Goal: Information Seeking & Learning: Compare options

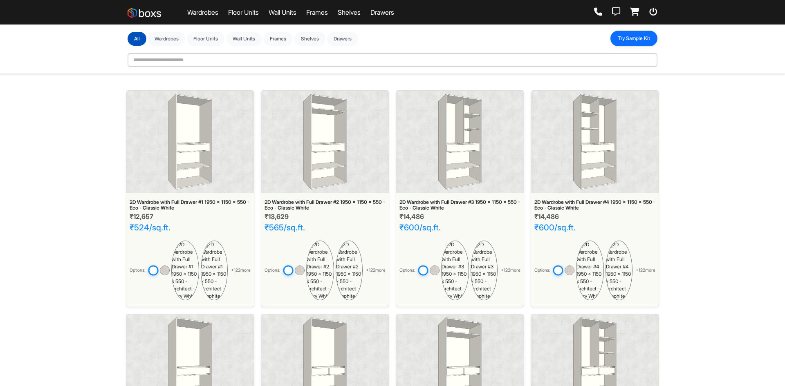
click at [634, 42] on button "Try Sample Kit" at bounding box center [634, 39] width 47 height 16
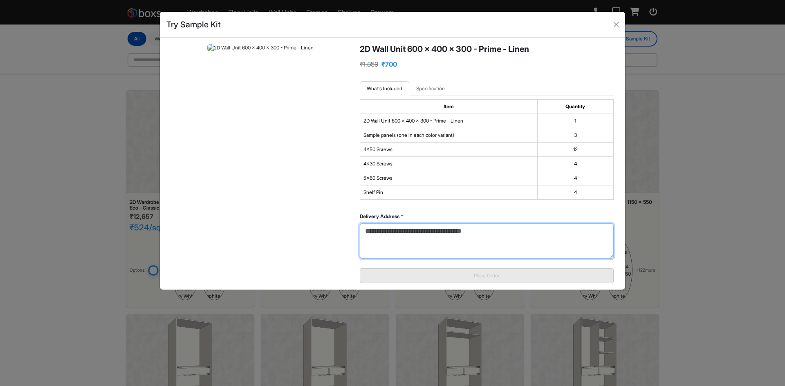
click at [408, 249] on textarea "Delivery Address *" at bounding box center [487, 241] width 254 height 35
type textarea "*"
paste textarea "**********"
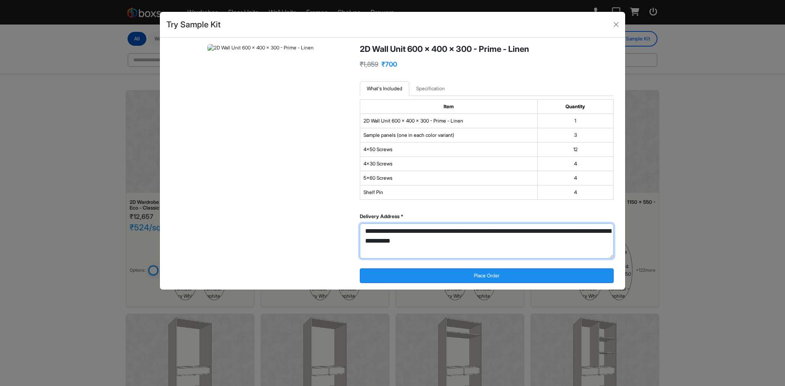
click at [366, 232] on textarea "**********" at bounding box center [487, 241] width 254 height 35
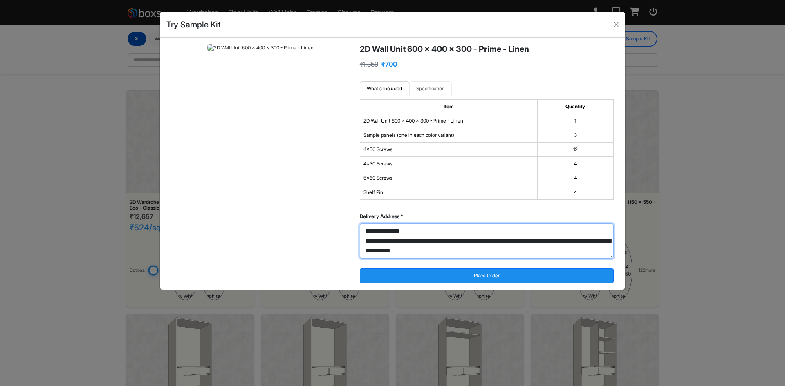
type textarea "**********"
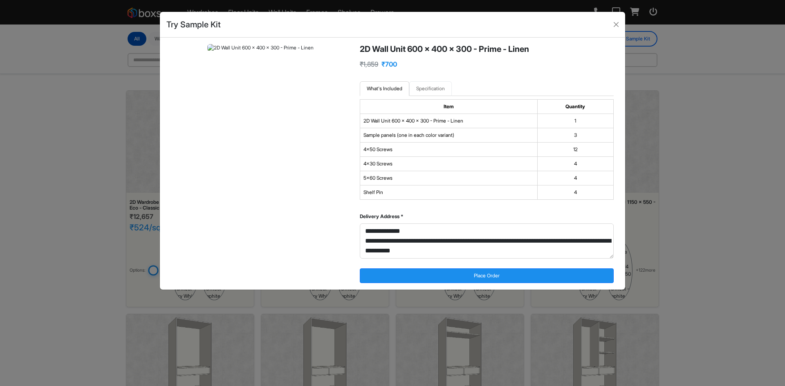
click at [424, 88] on link "Specification" at bounding box center [430, 88] width 43 height 15
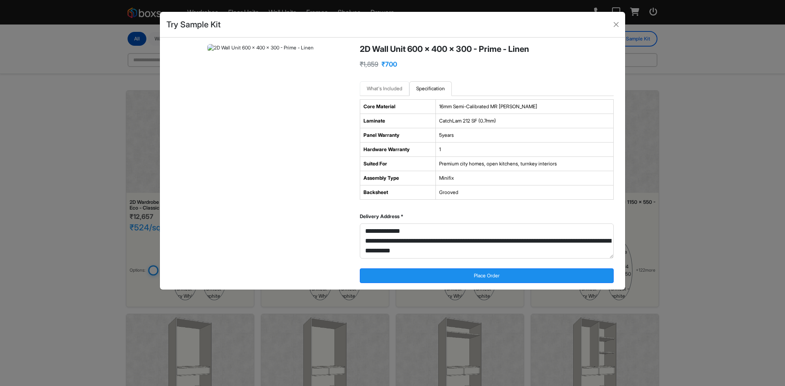
click at [389, 85] on link "What's Included" at bounding box center [384, 88] width 49 height 15
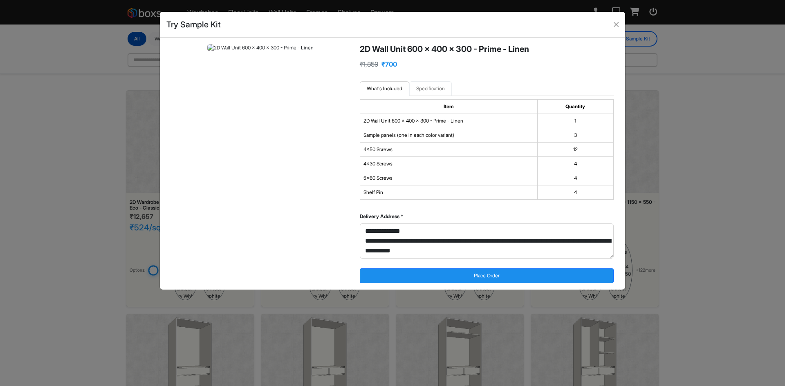
click at [417, 87] on link "Specification" at bounding box center [430, 88] width 43 height 15
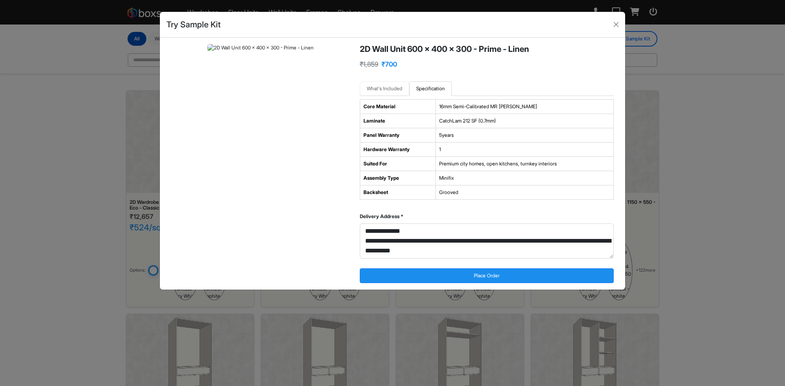
click at [398, 88] on link "What's Included" at bounding box center [384, 88] width 49 height 15
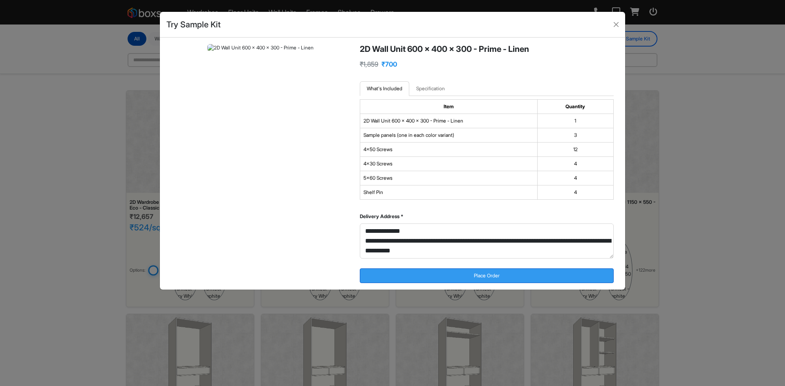
click at [466, 274] on button "Place Order" at bounding box center [487, 276] width 254 height 15
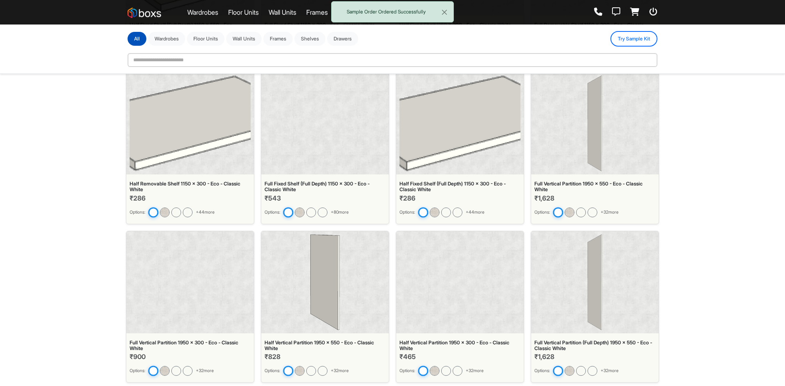
scroll to position [4450, 0]
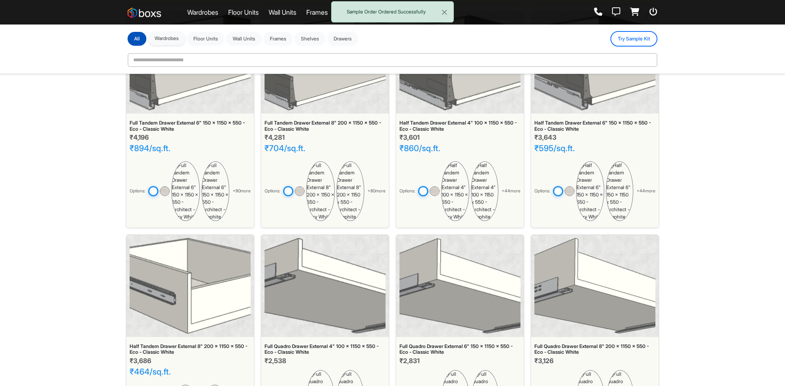
click at [175, 42] on button "Wardrobes" at bounding box center [166, 38] width 37 height 14
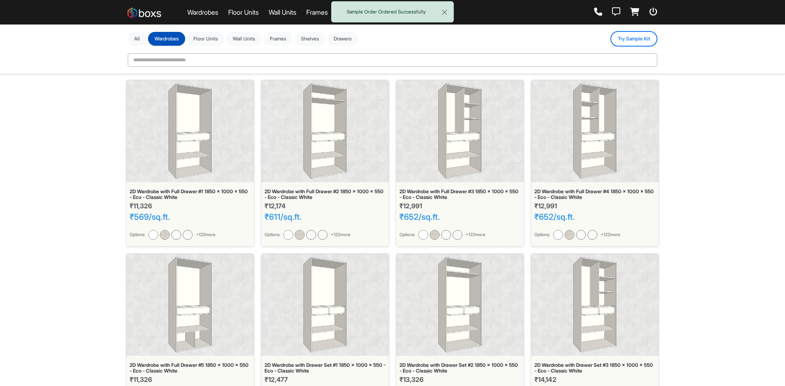
scroll to position [0, 0]
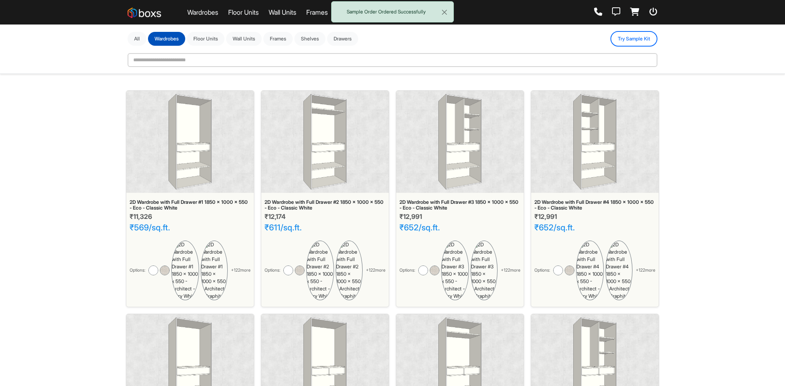
click at [205, 207] on div "2D Wardrobe with Full Drawer #1 1850 x 1000 x 550 - Eco - Classic White" at bounding box center [190, 206] width 121 height 12
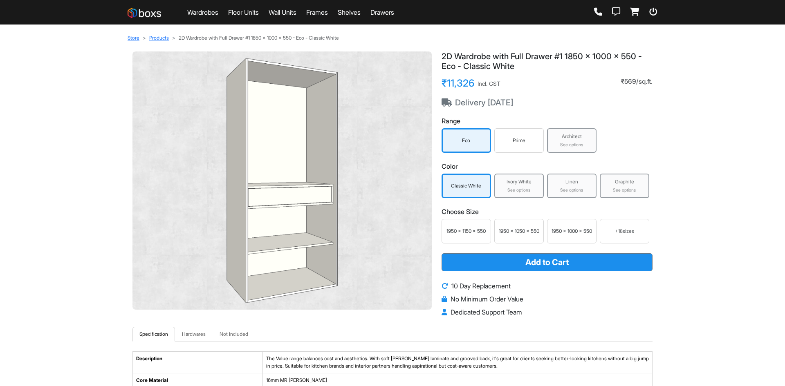
click at [510, 145] on div "Prime" at bounding box center [518, 140] width 49 height 25
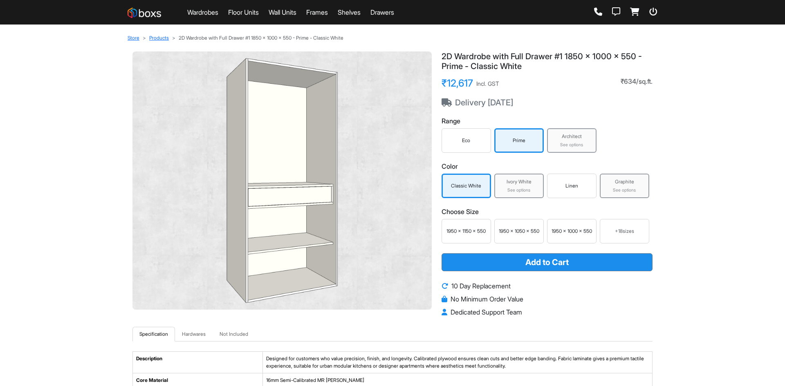
click at [575, 148] on div "See options" at bounding box center [572, 145] width 45 height 7
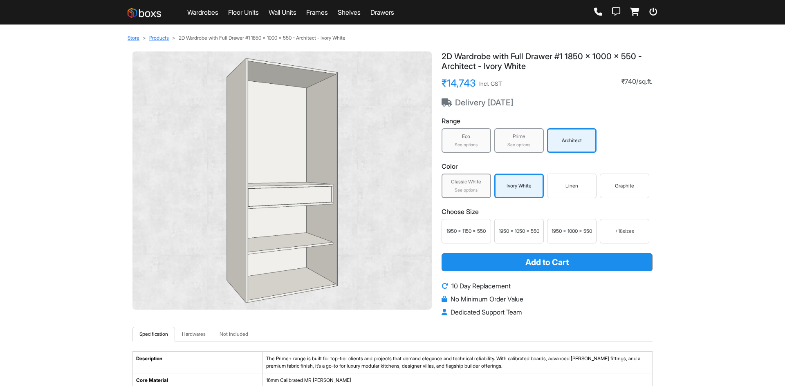
click at [498, 147] on div "See options" at bounding box center [519, 145] width 45 height 7
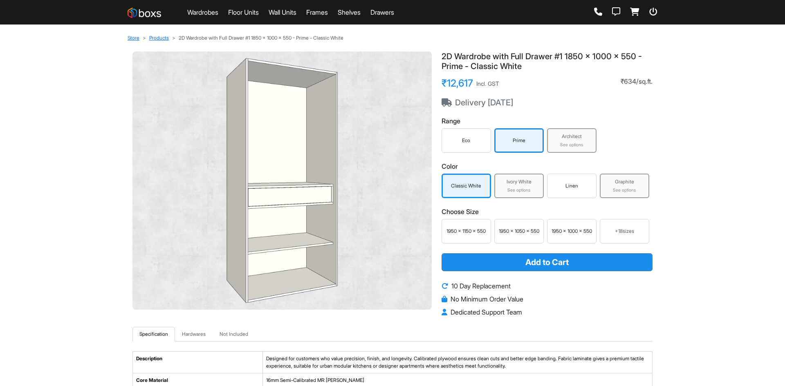
click at [468, 136] on div "Eco" at bounding box center [466, 140] width 49 height 25
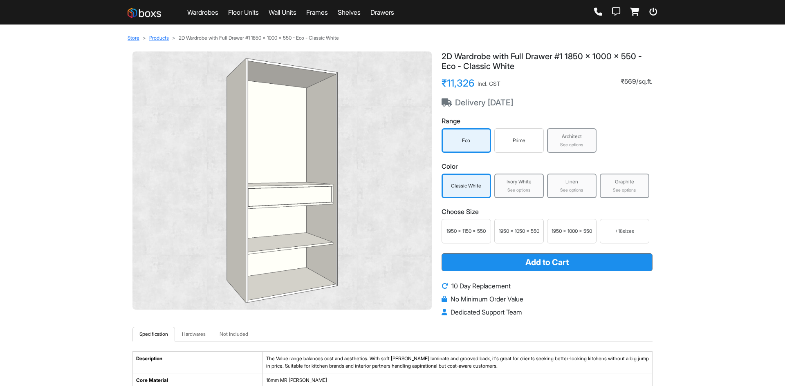
click at [526, 140] on div "Prime" at bounding box center [518, 140] width 45 height 7
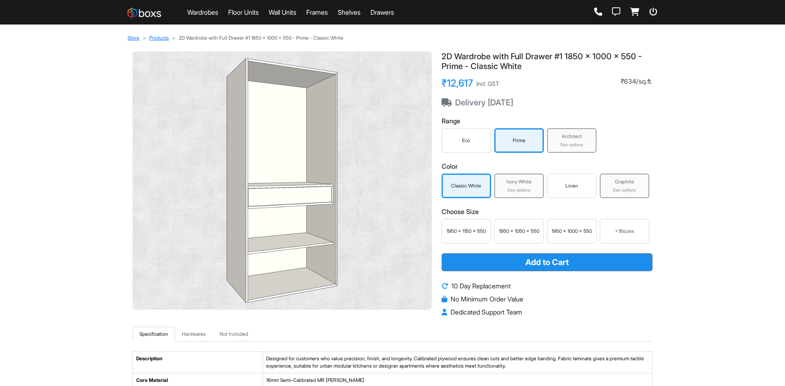
click at [567, 141] on div "Architect See options" at bounding box center [571, 140] width 49 height 25
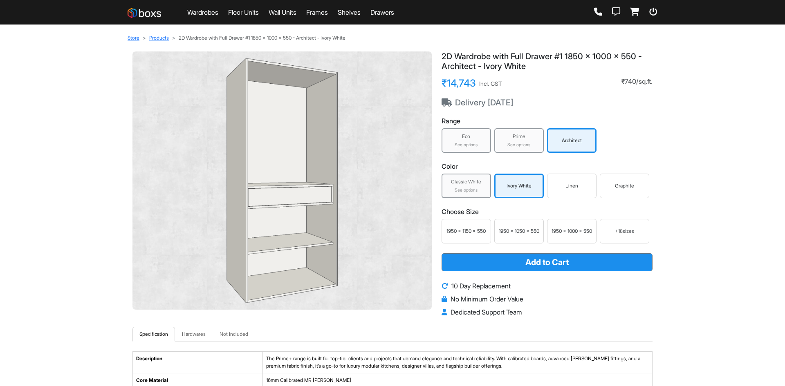
click at [635, 193] on div "Graphite" at bounding box center [624, 186] width 49 height 25
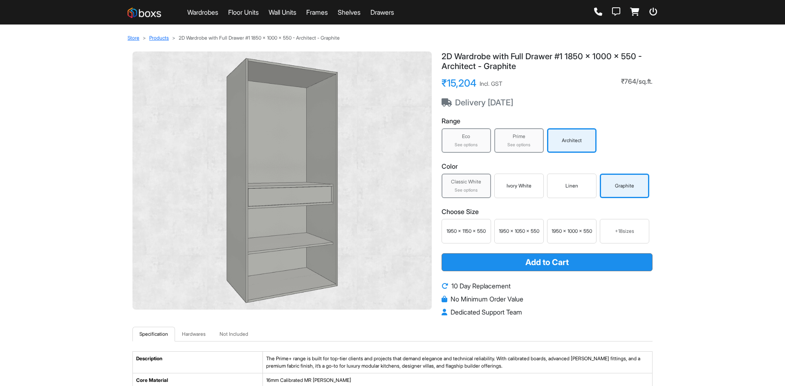
click at [585, 187] on div "Linen" at bounding box center [571, 185] width 45 height 7
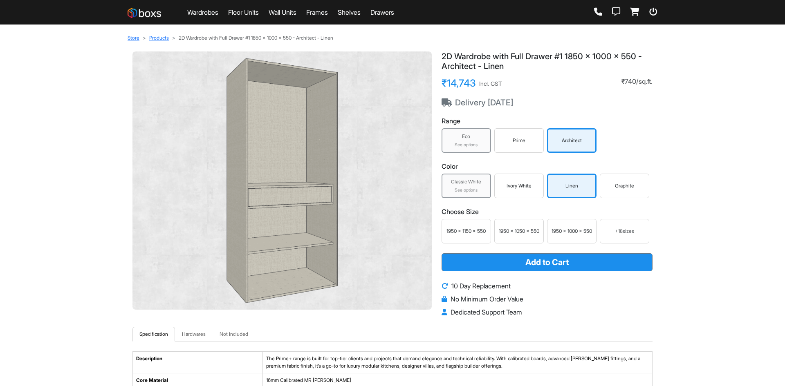
click at [524, 181] on div "Ivory White" at bounding box center [518, 186] width 49 height 25
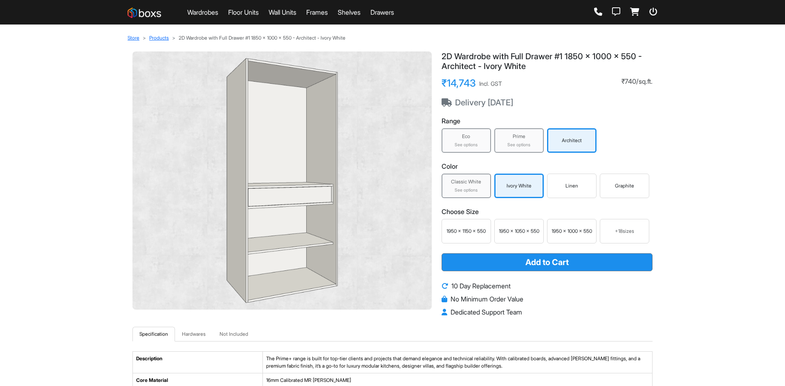
click at [472, 180] on div "Classic White" at bounding box center [466, 181] width 45 height 7
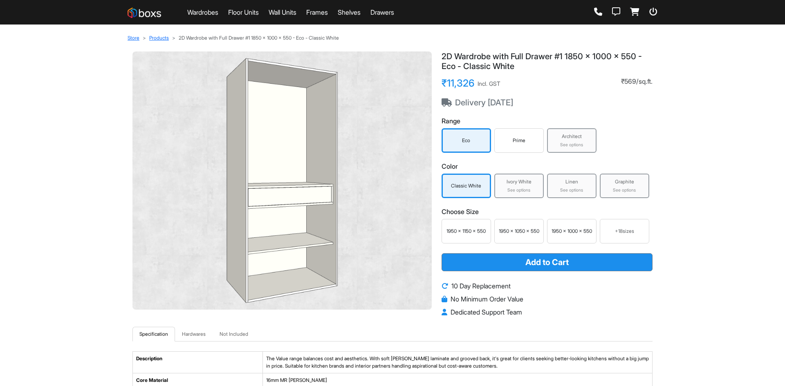
click at [555, 142] on div "Architect See options" at bounding box center [571, 140] width 49 height 25
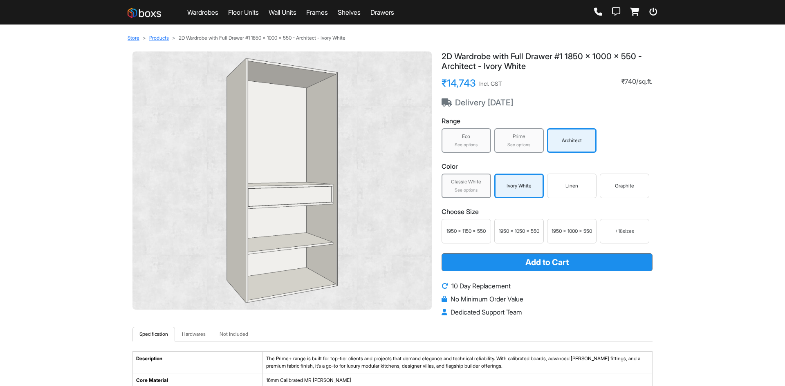
click at [554, 186] on div "Linen" at bounding box center [571, 185] width 45 height 7
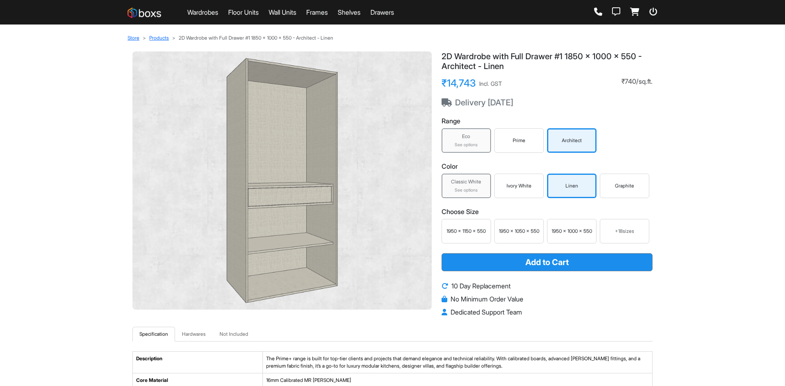
click at [614, 191] on div "Graphite" at bounding box center [624, 186] width 49 height 25
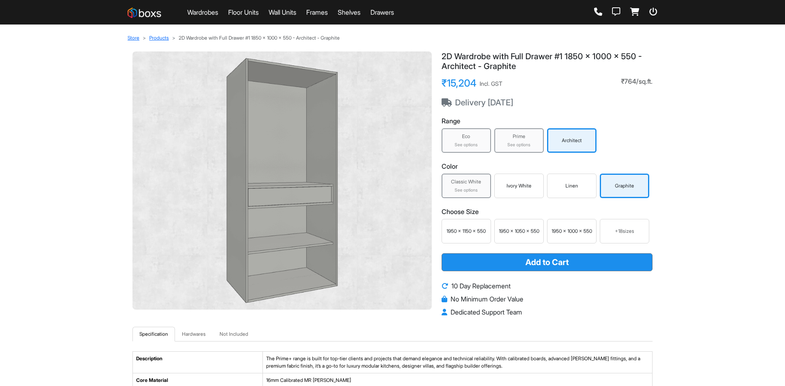
click at [505, 187] on div "Ivory White" at bounding box center [518, 185] width 45 height 7
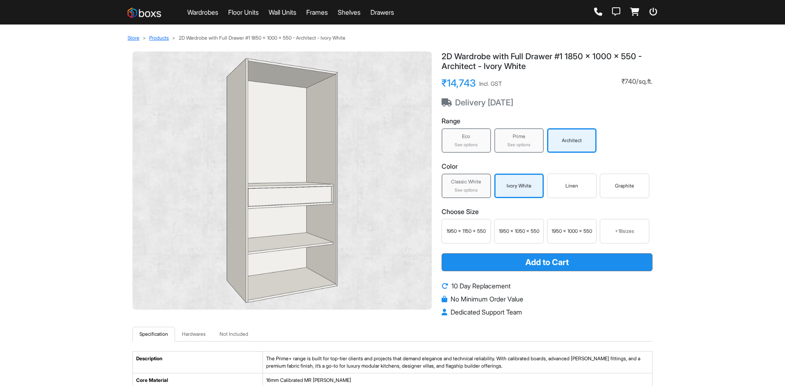
click at [516, 144] on div "See options" at bounding box center [519, 145] width 45 height 7
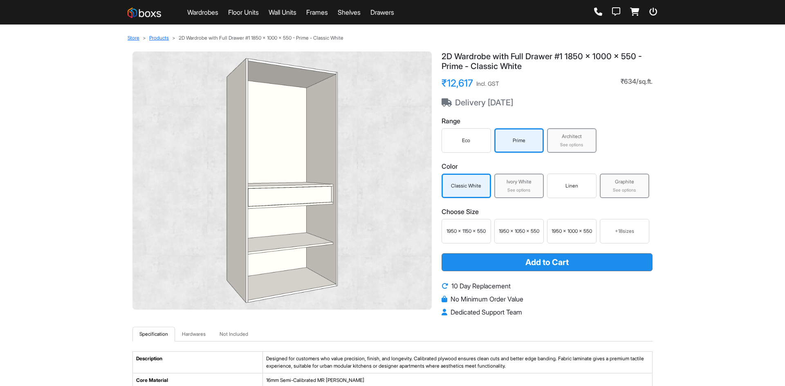
click at [465, 146] on div "Eco" at bounding box center [466, 140] width 49 height 25
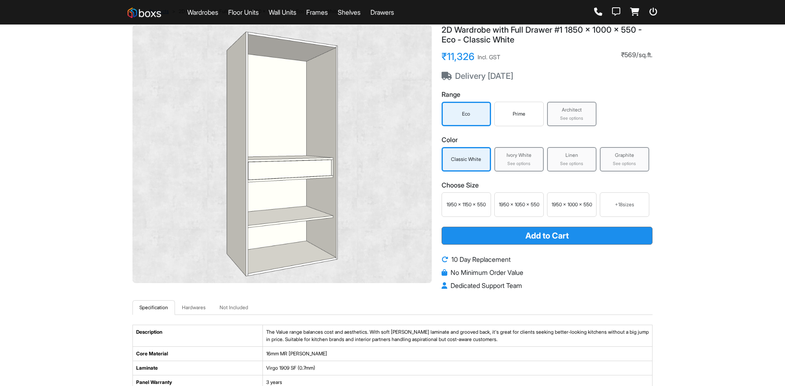
scroll to position [41, 0]
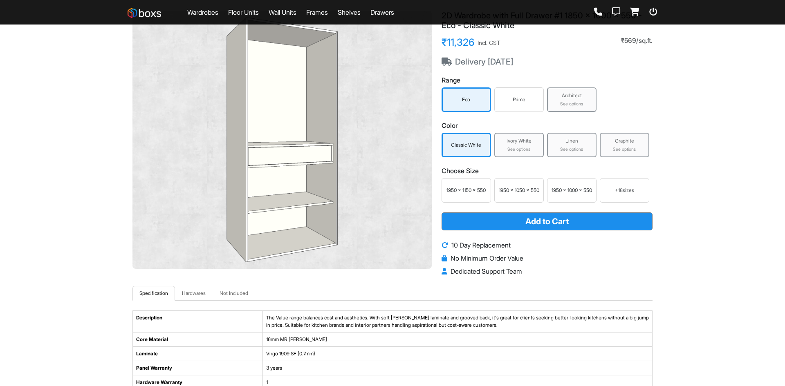
click at [511, 106] on div "Prime" at bounding box center [518, 100] width 49 height 25
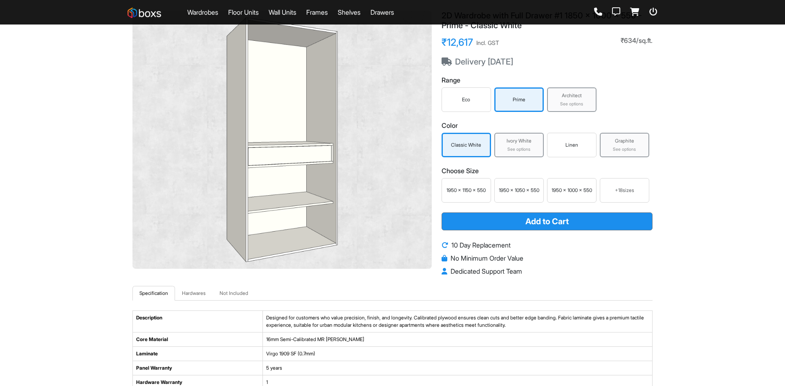
click at [474, 101] on div "Eco" at bounding box center [466, 99] width 45 height 7
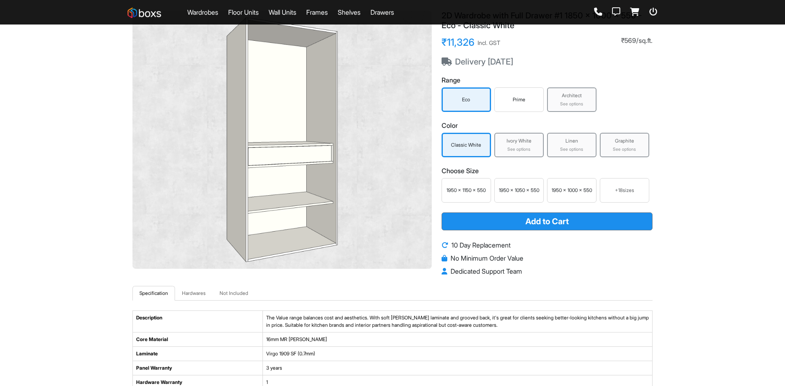
click at [526, 97] on div "Prime" at bounding box center [518, 99] width 45 height 7
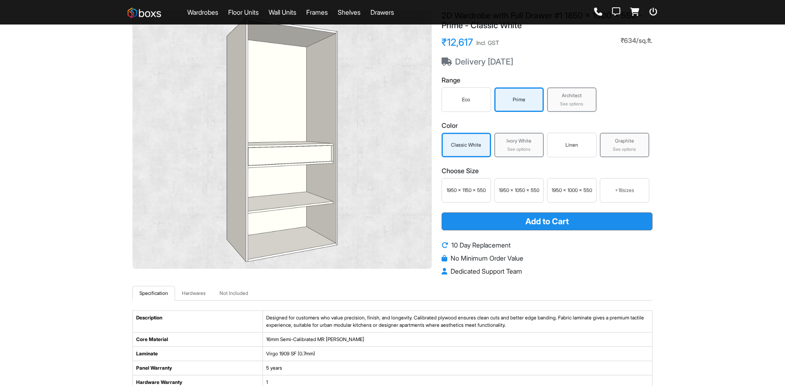
click at [559, 97] on div "Architect" at bounding box center [572, 95] width 45 height 7
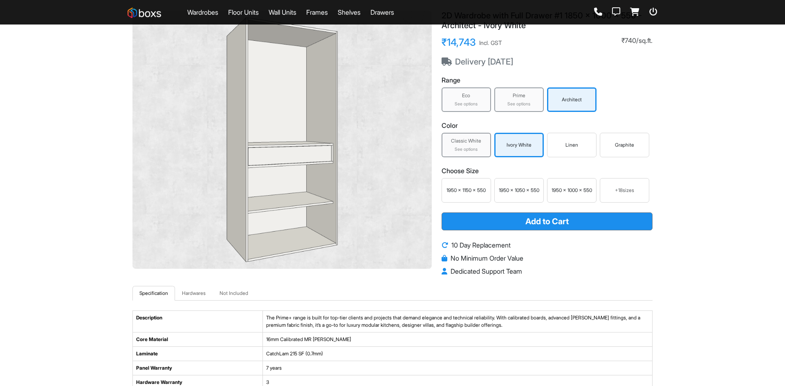
click at [564, 146] on div "Linen" at bounding box center [571, 145] width 45 height 7
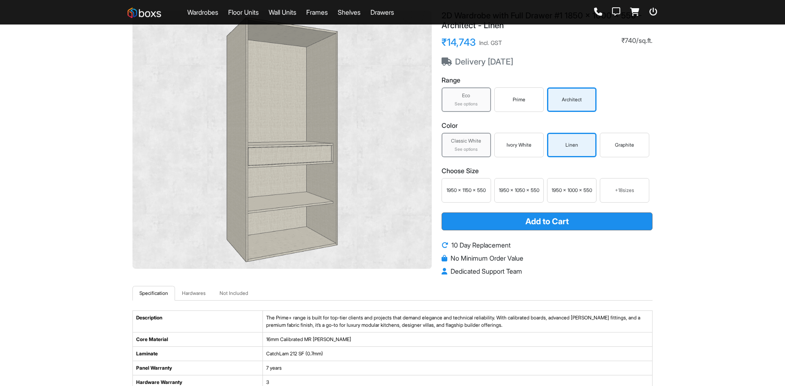
click at [466, 143] on div "Classic White" at bounding box center [466, 140] width 45 height 7
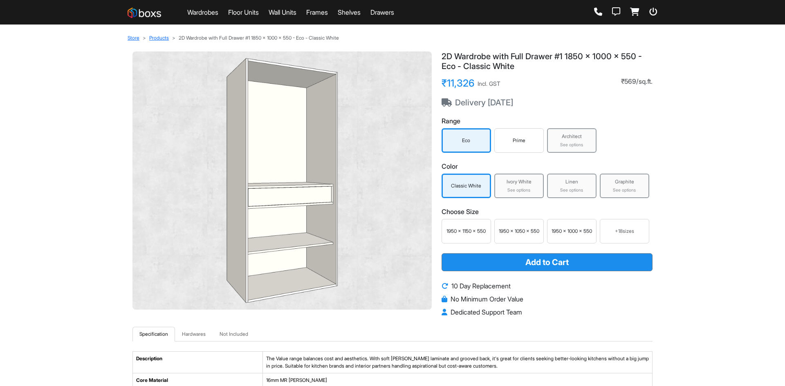
click at [613, 233] on div "+ 18 sizes" at bounding box center [625, 231] width 42 height 7
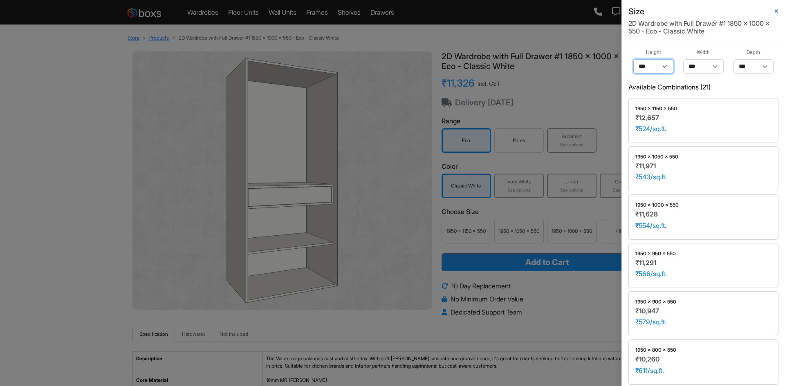
click at [661, 67] on select "*** **** ** **** ** **** **" at bounding box center [653, 66] width 40 height 14
click at [687, 85] on h6 "Available Combinations ( 21 )" at bounding box center [704, 87] width 150 height 8
click at [533, 106] on div "Size 2D Wardrobe with Full Drawer #1 1850 x 1000 x 550 - Eco - Classic White He…" at bounding box center [392, 193] width 785 height 386
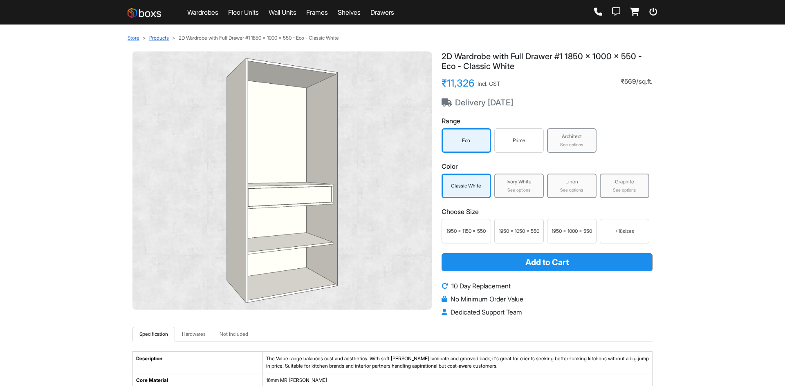
click at [157, 37] on link "Products" at bounding box center [159, 38] width 20 height 6
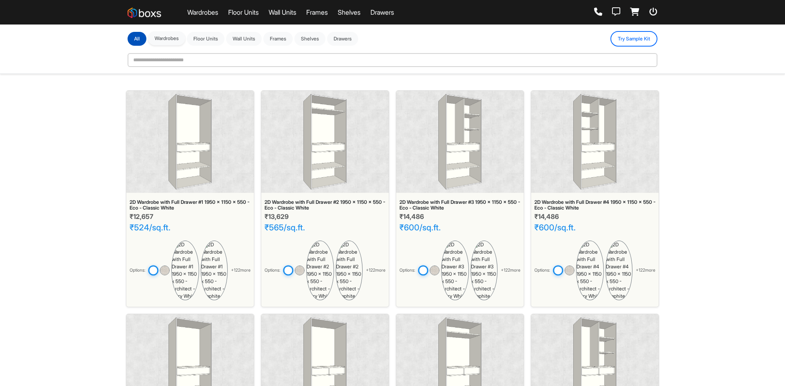
click at [180, 43] on button "Wardrobes" at bounding box center [166, 38] width 37 height 14
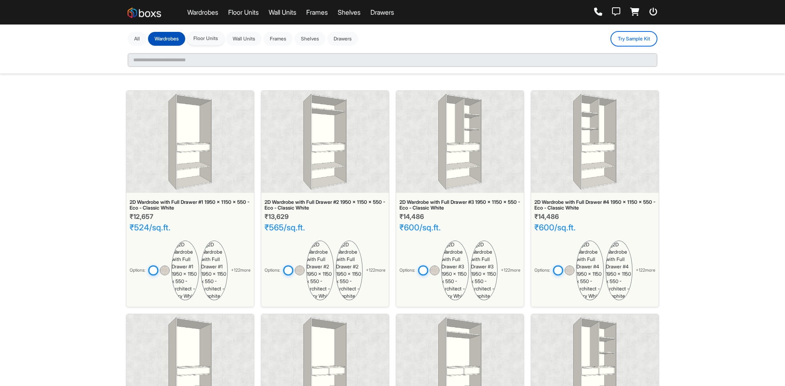
click at [208, 38] on button "Floor Units" at bounding box center [206, 38] width 38 height 14
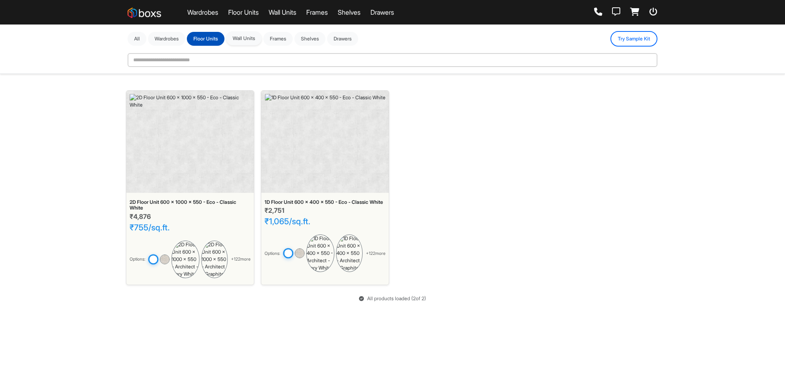
click at [231, 38] on button "Wall Units" at bounding box center [244, 38] width 36 height 14
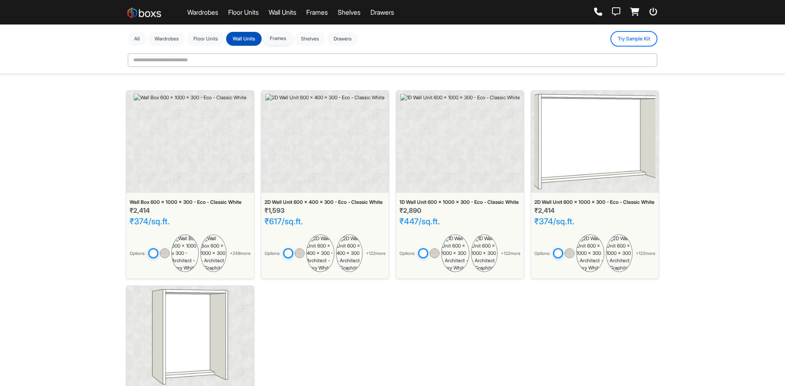
click at [285, 41] on button "Frames" at bounding box center [277, 38] width 29 height 14
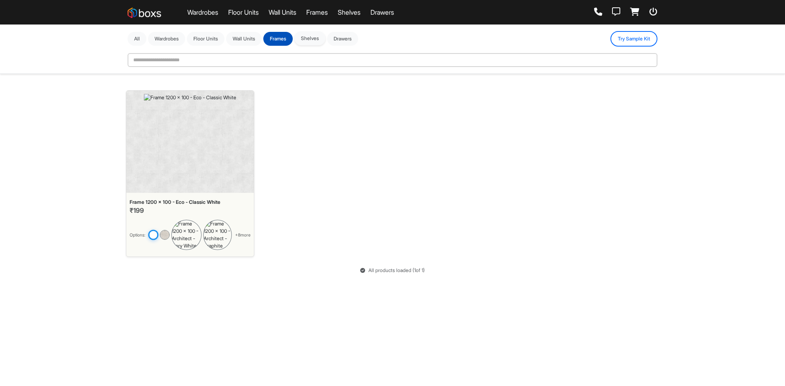
click at [312, 40] on button "Shelves" at bounding box center [309, 38] width 31 height 14
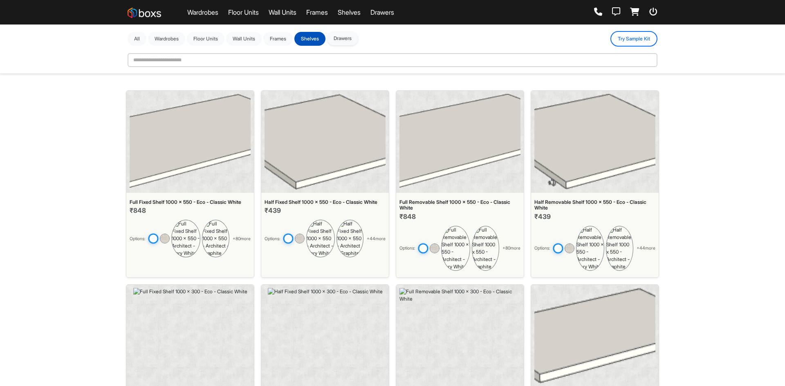
click at [344, 38] on button "Drawers" at bounding box center [342, 38] width 31 height 14
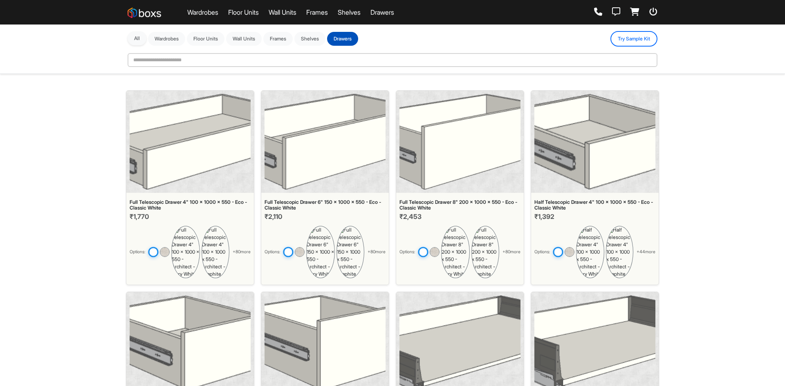
click at [145, 41] on button "All" at bounding box center [137, 38] width 19 height 14
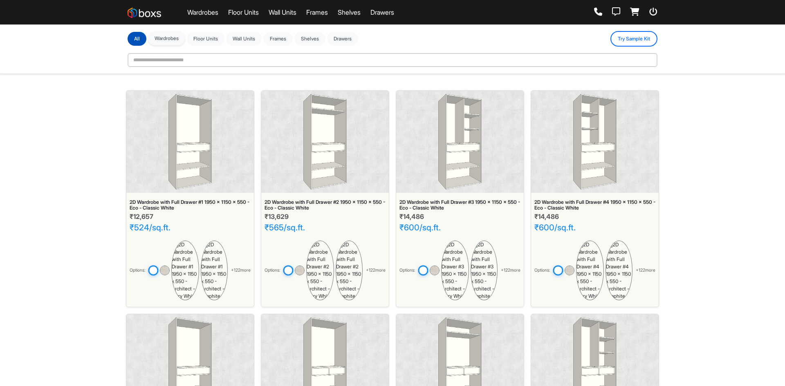
click at [171, 36] on button "Wardrobes" at bounding box center [166, 38] width 37 height 14
click at [177, 155] on img at bounding box center [189, 142] width 43 height 96
click at [164, 265] on img at bounding box center [164, 270] width 11 height 11
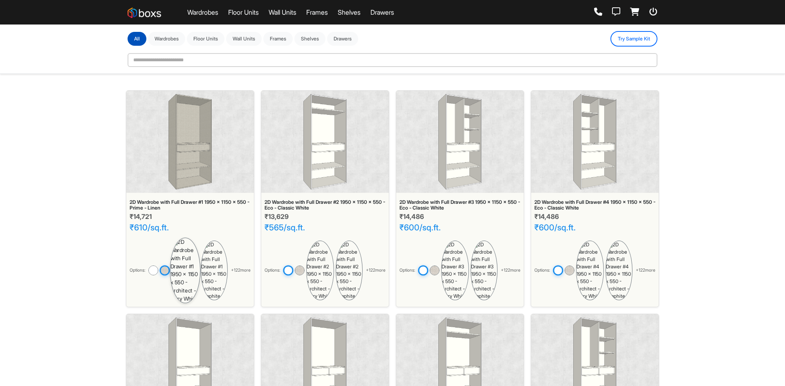
click at [178, 246] on img at bounding box center [185, 271] width 31 height 66
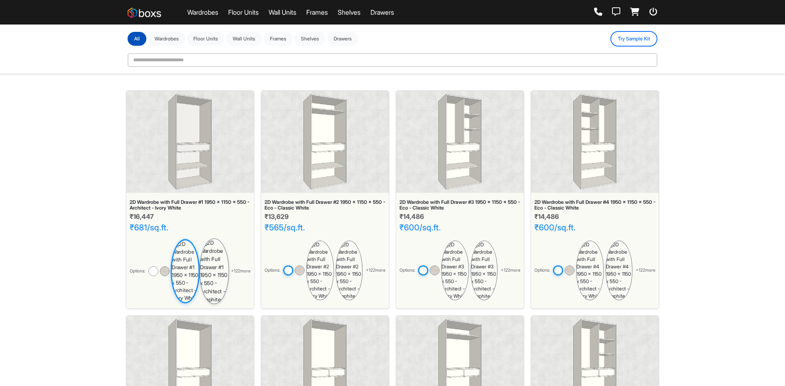
click at [200, 246] on img at bounding box center [214, 271] width 29 height 66
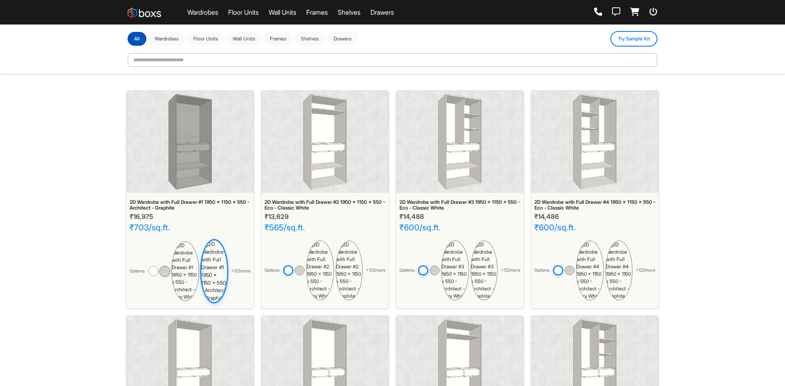
click at [170, 266] on img at bounding box center [164, 271] width 11 height 11
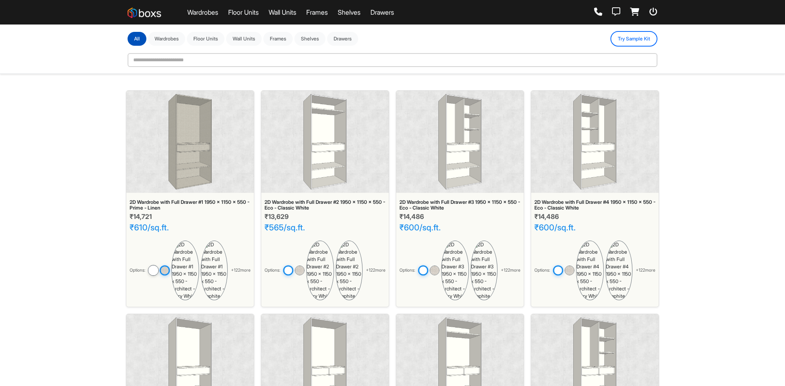
click at [158, 265] on img at bounding box center [153, 270] width 11 height 11
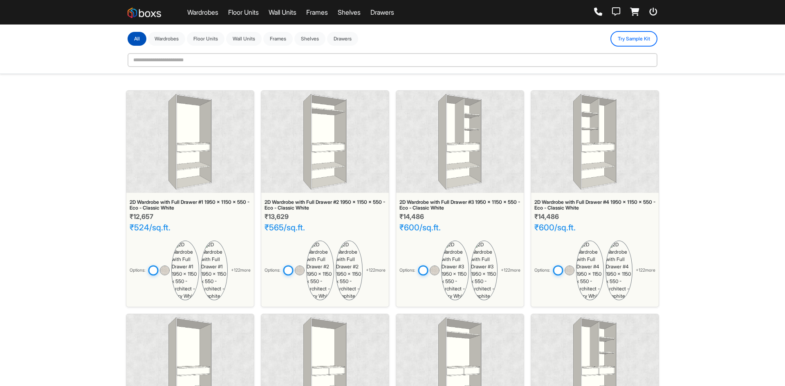
click at [190, 169] on img at bounding box center [189, 142] width 43 height 96
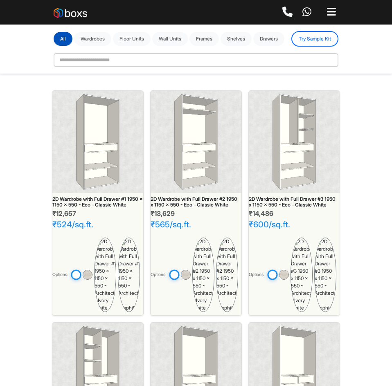
click at [224, 182] on div at bounding box center [195, 142] width 91 height 102
click at [298, 162] on img at bounding box center [293, 142] width 43 height 96
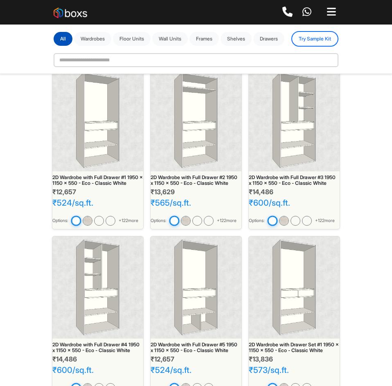
scroll to position [41, 0]
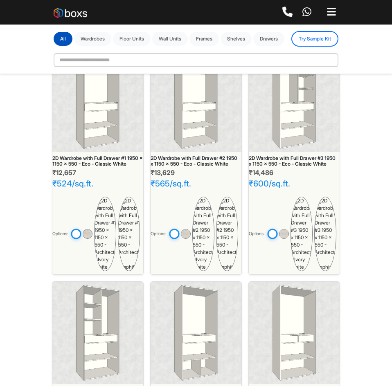
click at [124, 282] on div at bounding box center [97, 333] width 91 height 102
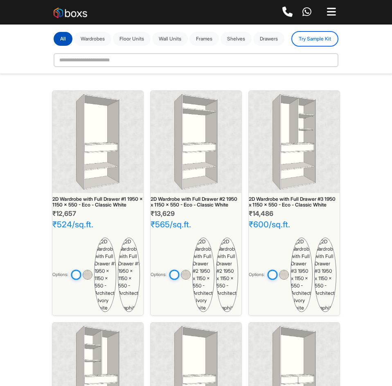
click at [195, 326] on img at bounding box center [195, 374] width 43 height 96
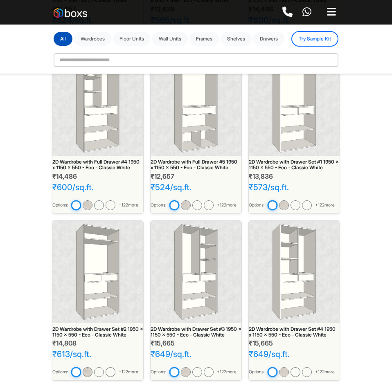
scroll to position [123, 0]
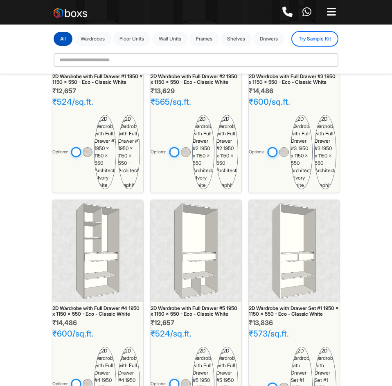
click at [262, 204] on div at bounding box center [294, 251] width 91 height 102
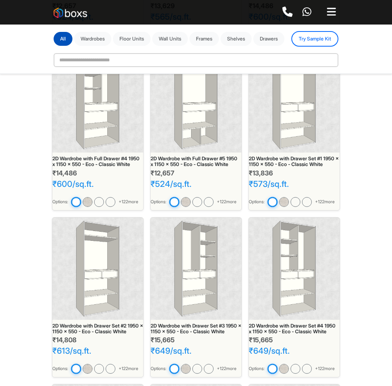
scroll to position [245, 0]
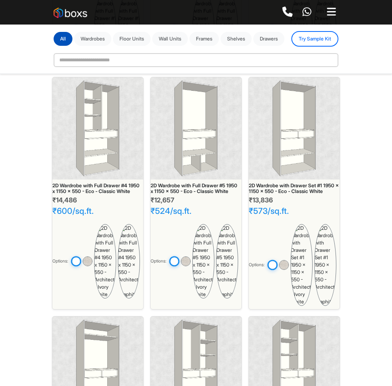
click at [92, 320] on img at bounding box center [97, 368] width 43 height 96
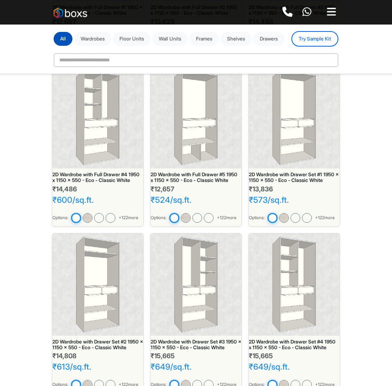
scroll to position [204, 0]
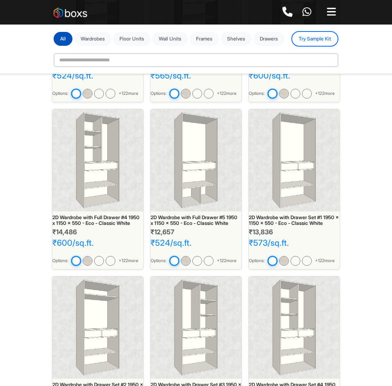
scroll to position [164, 0]
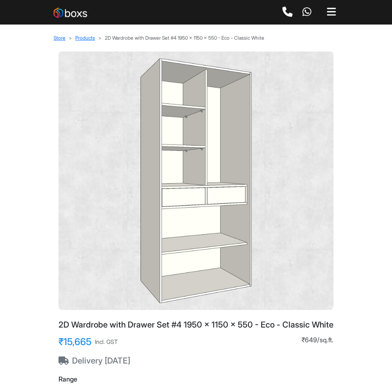
drag, startPoint x: 125, startPoint y: 129, endPoint x: 261, endPoint y: 100, distance: 139.6
drag, startPoint x: 261, startPoint y: 100, endPoint x: 215, endPoint y: 98, distance: 46.7
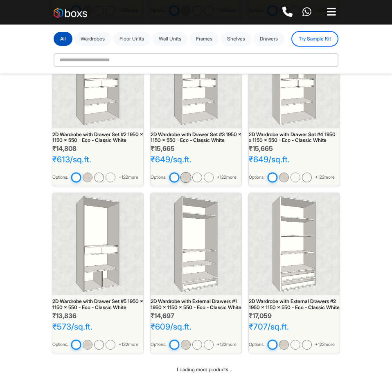
scroll to position [421, 0]
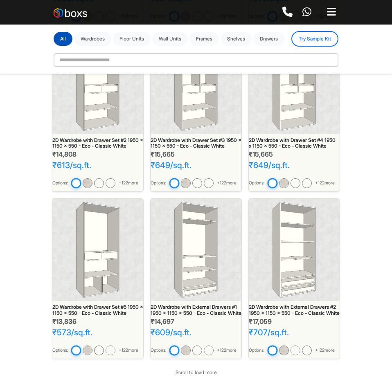
scroll to position [415, 0]
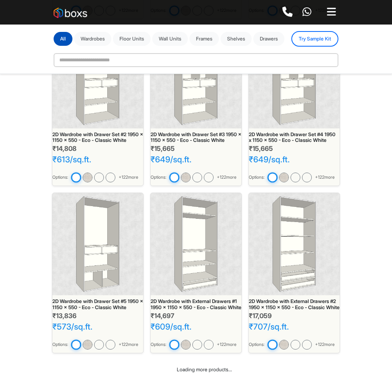
scroll to position [415, 0]
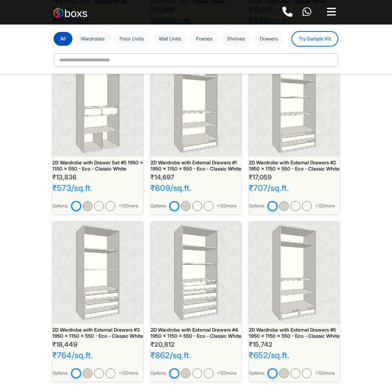
scroll to position [660, 0]
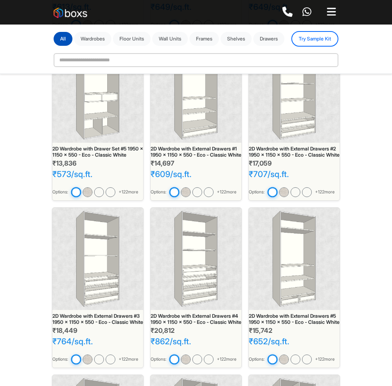
scroll to position [579, 0]
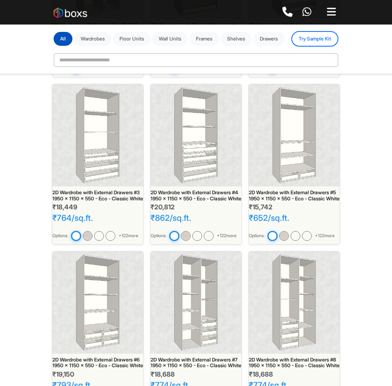
scroll to position [660, 0]
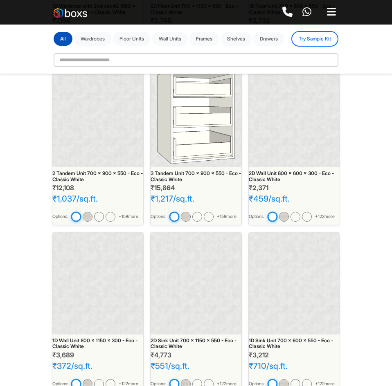
scroll to position [2167, 0]
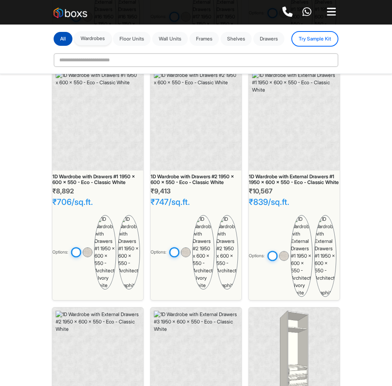
click at [101, 39] on button "Wardrobes" at bounding box center [92, 38] width 37 height 14
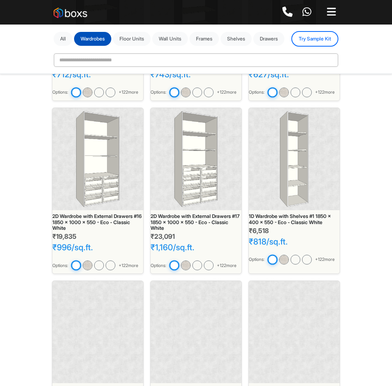
scroll to position [1309, 0]
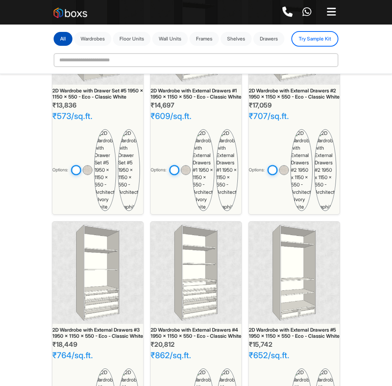
scroll to position [818, 0]
click at [129, 38] on button "Floor Units" at bounding box center [132, 38] width 38 height 14
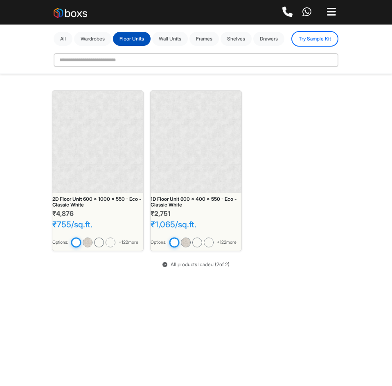
scroll to position [0, 0]
